Goal: Task Accomplishment & Management: Use online tool/utility

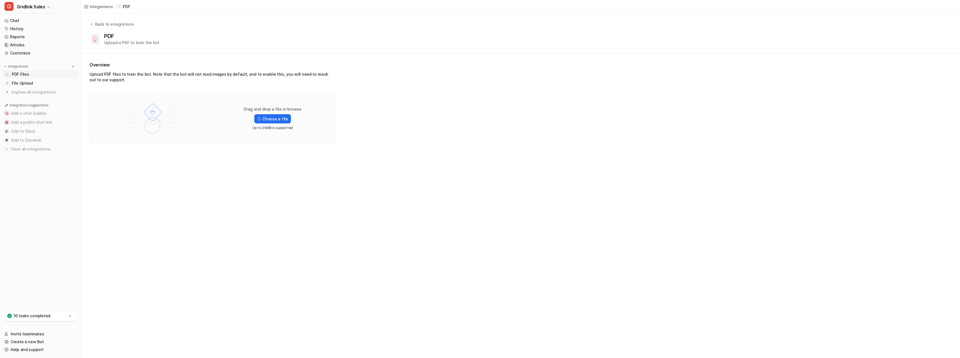
click at [33, 74] on link "PDF Files" at bounding box center [40, 74] width 76 height 8
click at [273, 119] on label "Choose a file" at bounding box center [272, 118] width 36 height 9
click at [0, 0] on input "Choose a file" at bounding box center [0, 0] width 0 height 0
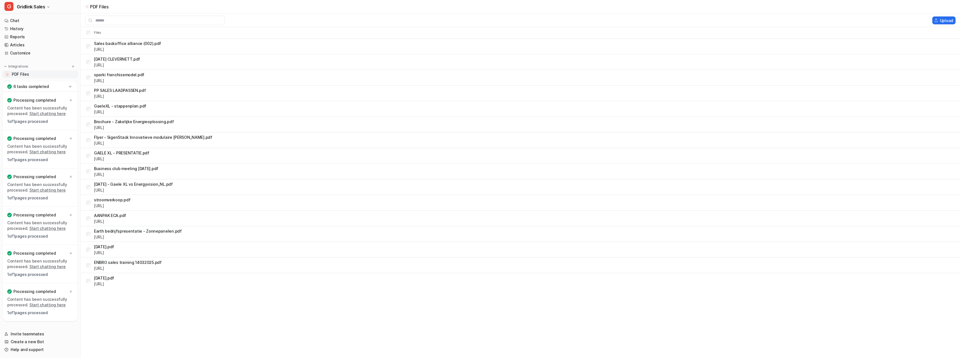
click at [43, 77] on link "PDF Files" at bounding box center [40, 74] width 76 height 8
click at [71, 66] on img at bounding box center [73, 67] width 4 height 4
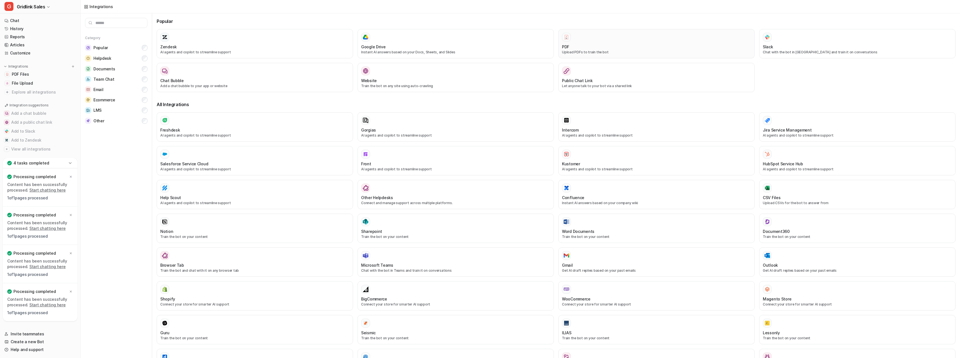
click at [619, 45] on div "PDF" at bounding box center [656, 47] width 189 height 6
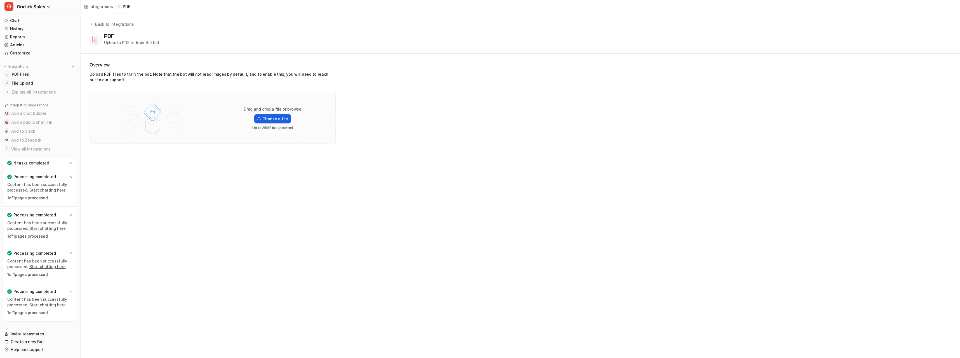
click at [274, 119] on label "Choose a file" at bounding box center [272, 118] width 36 height 9
click at [0, 0] on input "Choose a file" at bounding box center [0, 0] width 0 height 0
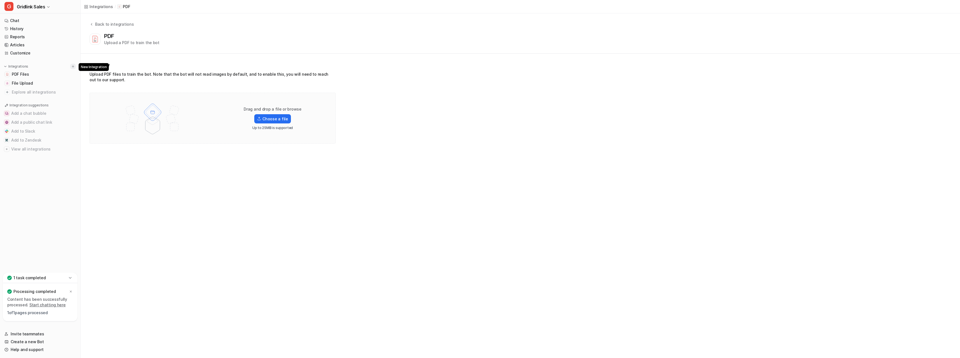
click at [72, 67] on img at bounding box center [73, 67] width 4 height 4
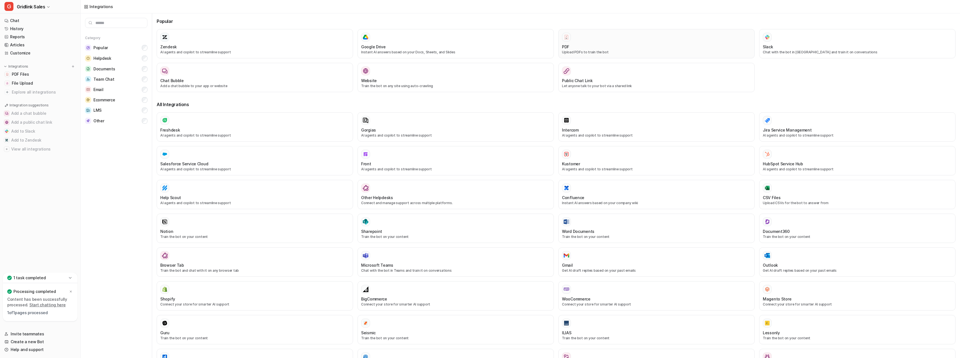
click at [591, 47] on div "PDF" at bounding box center [656, 47] width 189 height 6
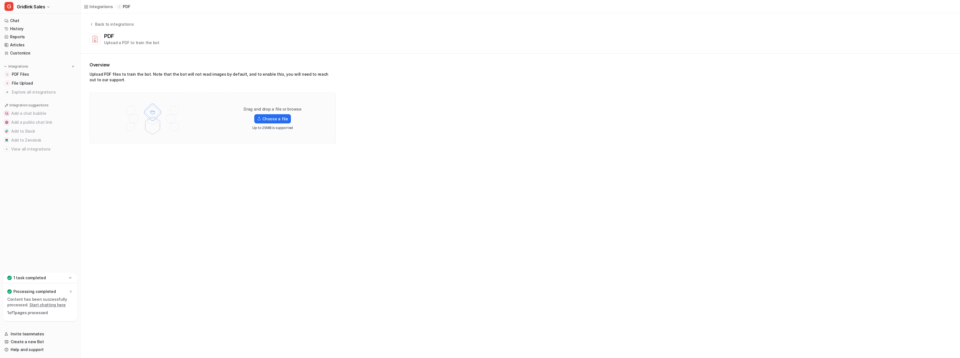
click at [228, 31] on div "Back to integrations PDF Upload a PDF to train the bot" at bounding box center [520, 33] width 879 height 24
